Goal: Find specific page/section: Find specific page/section

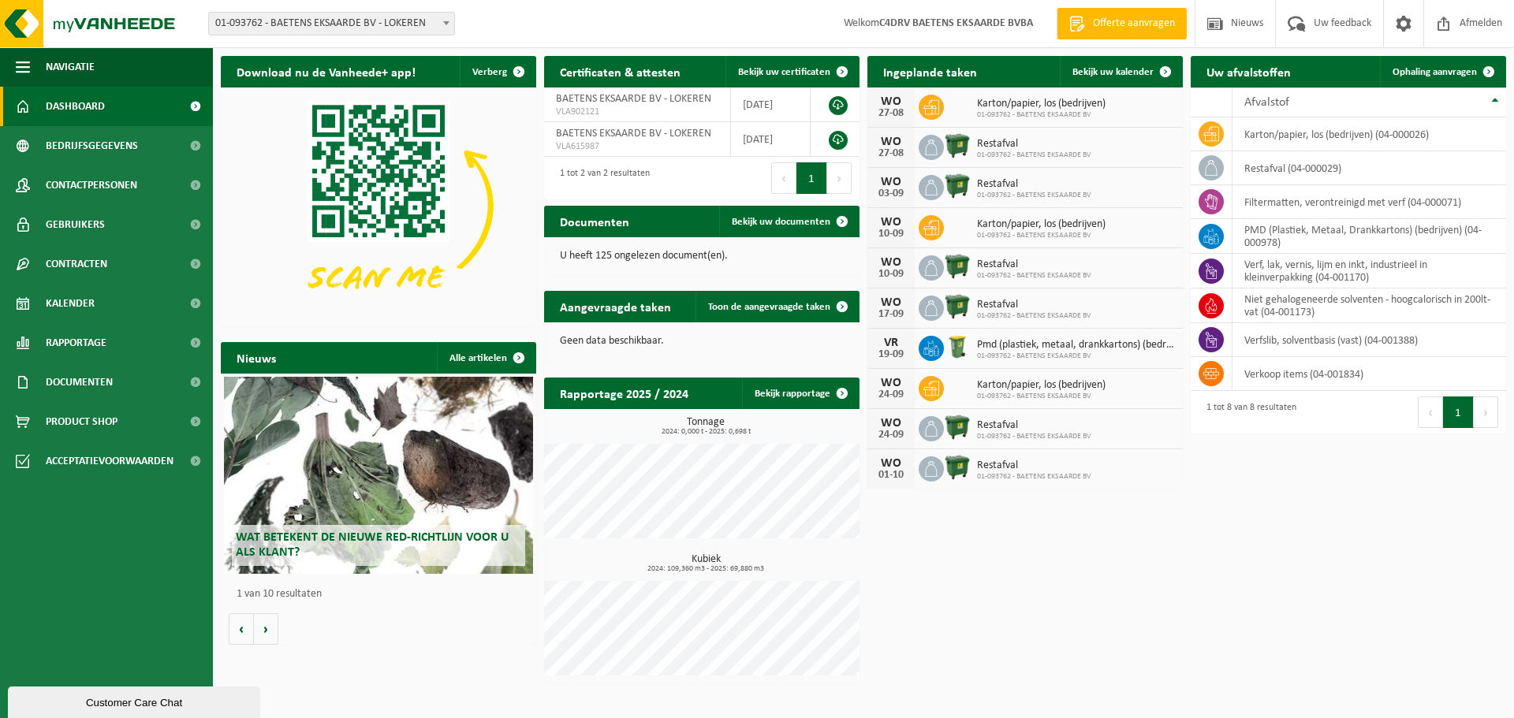
click at [640, 226] on h2 "Documenten" at bounding box center [594, 221] width 101 height 31
click at [746, 224] on span "Bekijk uw documenten" at bounding box center [781, 222] width 99 height 10
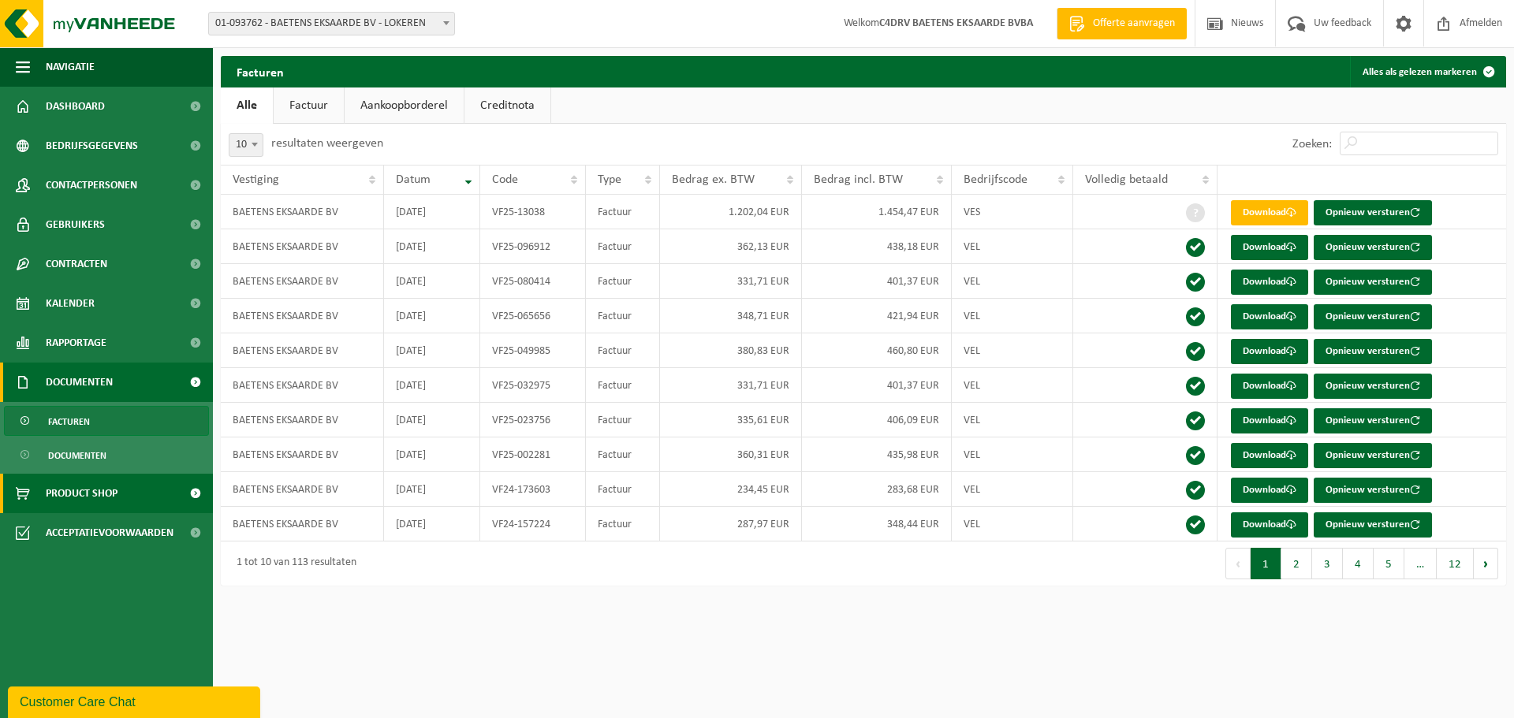
click at [86, 489] on span "Product Shop" at bounding box center [82, 493] width 72 height 39
